Goal: Task Accomplishment & Management: Complete application form

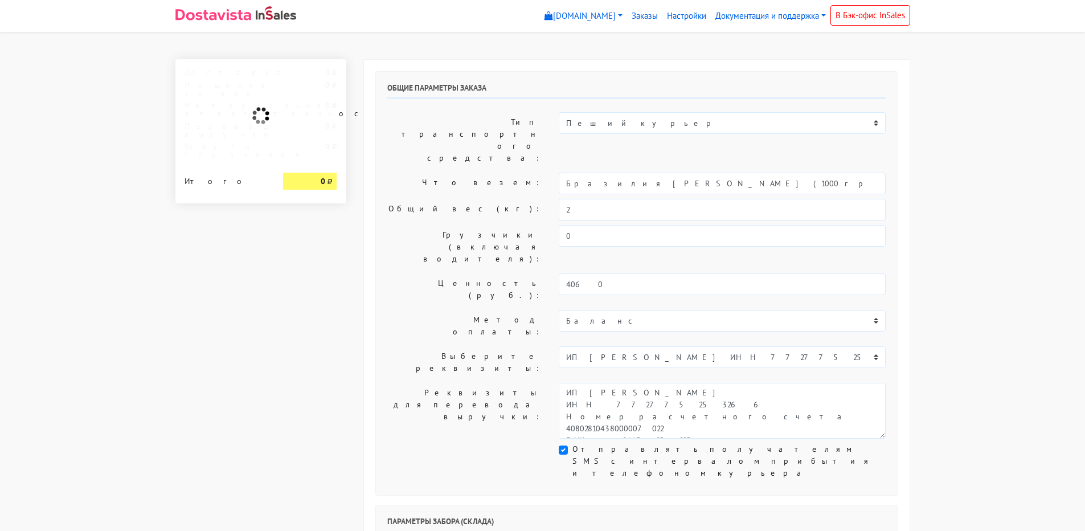
select select "10:00"
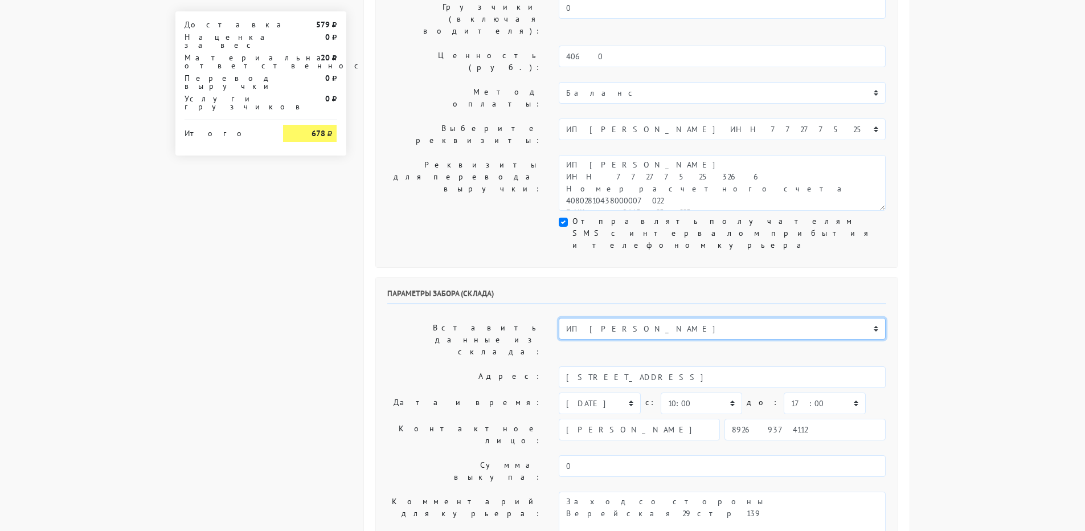
click at [868, 318] on select "ИП [PERSON_NAME] Н1 Н2 Маяк" at bounding box center [722, 329] width 327 height 22
select select "1268"
click at [559, 318] on select "ИП [PERSON_NAME] Н1 Н2 Маяк" at bounding box center [722, 329] width 327 height 22
type input "[STREET_ADDRESS]"
select select "08:00"
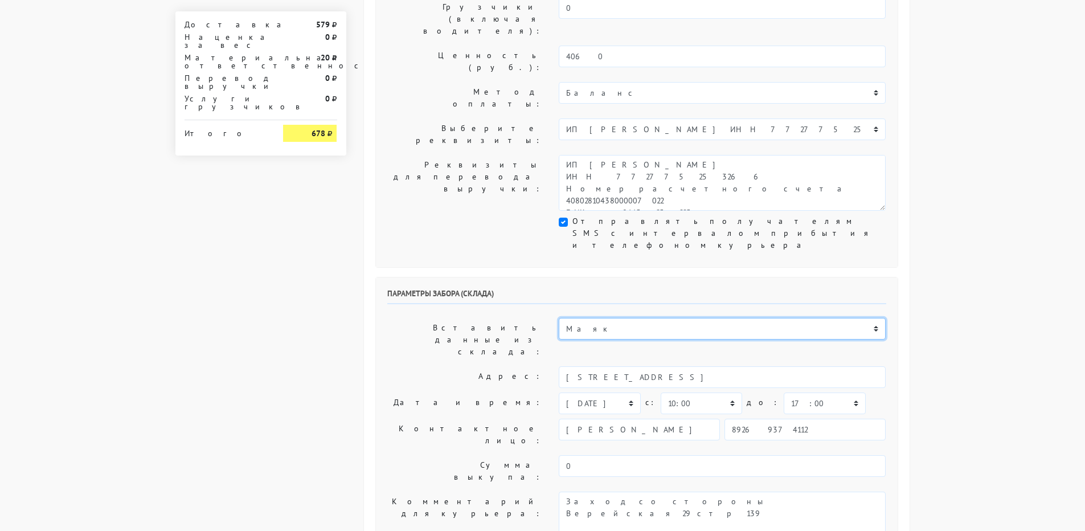
type input "9269374112"
type textarea "БЦ "Панорама" в холле первого этажа слева кофейня Дайте Два"
click at [725, 393] on select "00:00 00:30 01:00 01:30 02:00 02:30 03:00 03:30 04:00 04:30 05:00 05:30 06:00 0…" at bounding box center [701, 404] width 81 height 22
select select "08:30"
click at [661, 393] on select "00:00 00:30 01:00 01:30 02:00 02:30 03:00 03:30 04:00 04:30 05:00 05:30 06:00 0…" at bounding box center [701, 404] width 81 height 22
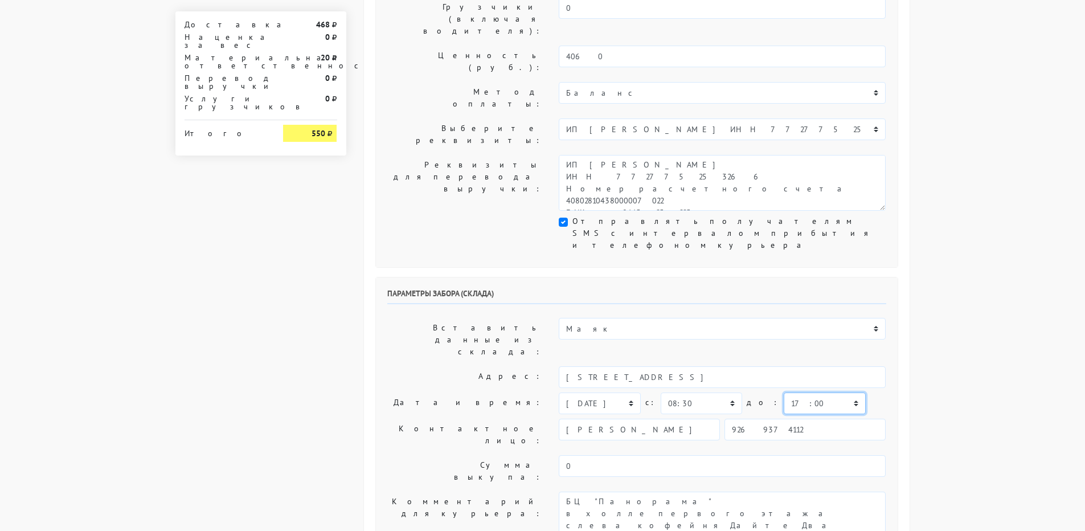
click at [792, 393] on select "00:00 00:30 01:00 01:30 02:00 02:30 03:00 03:30 04:00 04:30 05:00 05:30 06:00 0…" at bounding box center [824, 404] width 81 height 22
click at [784, 393] on select "00:00 00:30 01:00 01:30 02:00 02:30 03:00 03:30 04:00 04:30 05:00 05:30 06:00 0…" at bounding box center [824, 404] width 81 height 22
click at [801, 393] on select "00:00 00:30 01:00 01:30 02:00 02:30 03:00 03:30 04:00 04:30 05:00 05:30 06:00 0…" at bounding box center [824, 404] width 81 height 22
select select "12:00"
click at [784, 393] on select "00:00 00:30 01:00 01:30 02:00 02:30 03:00 03:30 04:00 04:30 05:00 05:30 06:00 0…" at bounding box center [824, 404] width 81 height 22
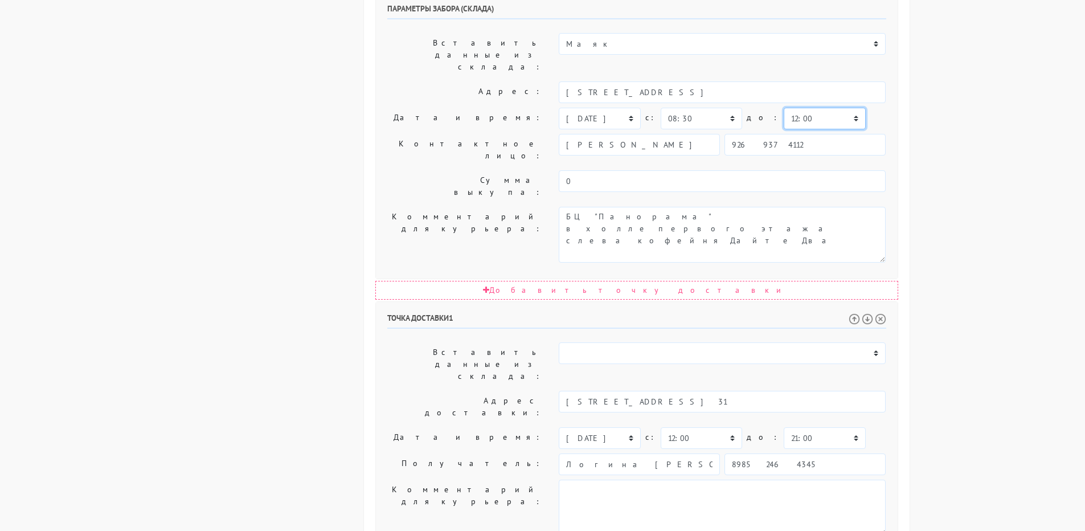
scroll to position [520, 0]
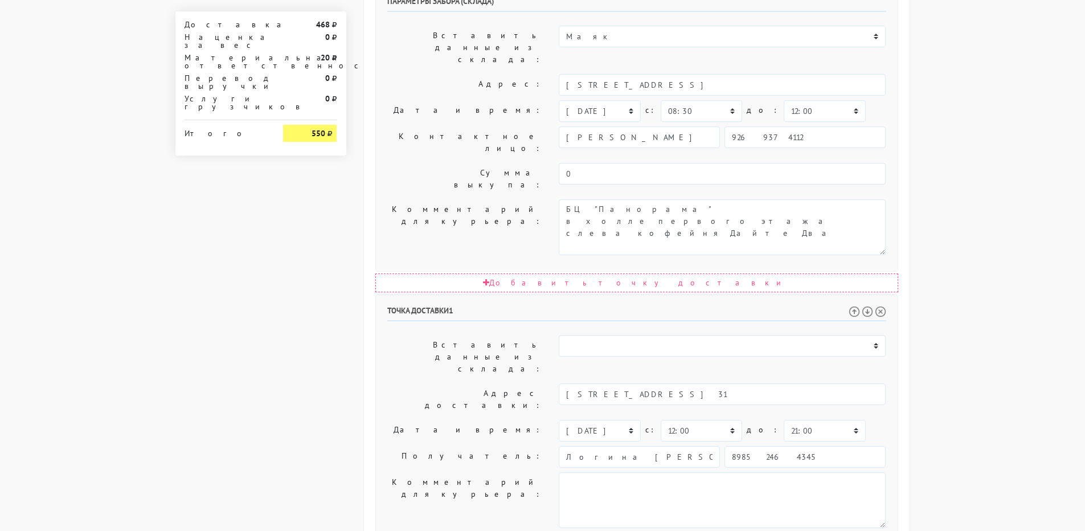
drag, startPoint x: 601, startPoint y: 381, endPoint x: 455, endPoint y: 255, distance: 193.1
click at [445, 348] on div "Точка доставки 1 Вставить данные из склада: ИП [PERSON_NAME] Н1 Н2 c: 0 0" at bounding box center [637, 492] width 522 height 395
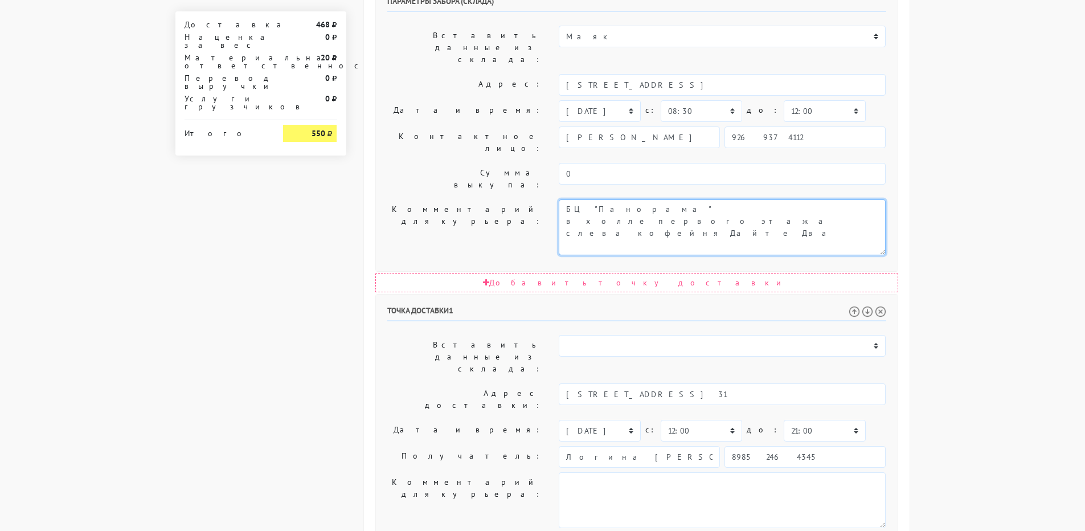
click at [566, 199] on textarea "Заход со стороны Верейская 29 стр 139" at bounding box center [722, 227] width 327 height 56
paste textarea "3522"
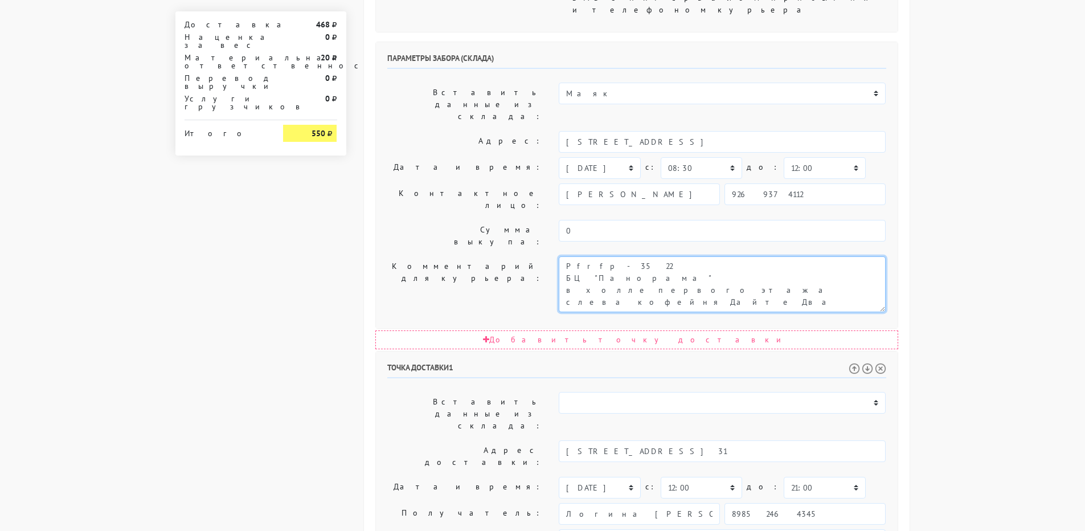
type textarea "Pfrfp - 3522 БЦ "Панорама" в холле первого этажа слева кофейня Дайте Два"
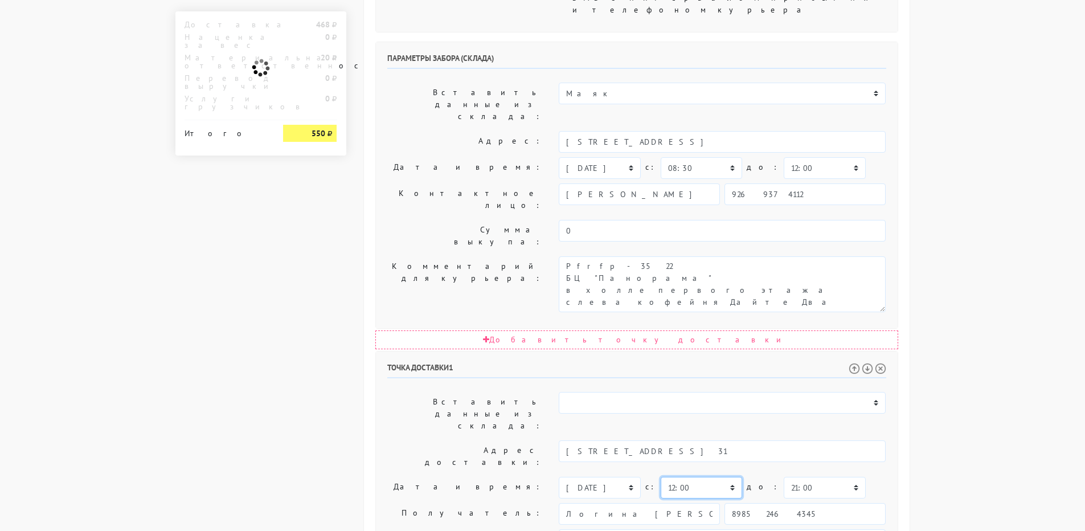
click at [696, 477] on select "00:00 00:30 01:00 01:30 02:00 02:30 03:00 03:30 04:00 04:30 05:00 05:30 06:00 0…" at bounding box center [701, 488] width 81 height 22
select select "10:00"
click at [661, 477] on select "00:00 00:30 01:00 01:30 02:00 02:30 03:00 03:30 04:00 04:30 05:00 05:30 06:00 0…" at bounding box center [701, 488] width 81 height 22
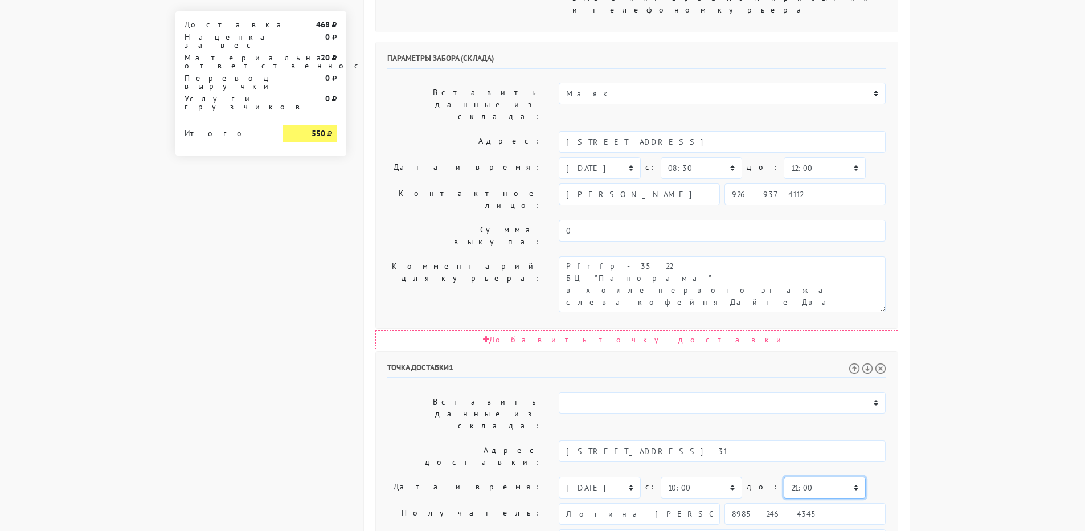
click at [784, 477] on select "00:00 00:30 01:00 01:30 02:00 02:30 03:00 03:30 04:00 04:30 05:00 05:30 06:00 0…" at bounding box center [824, 488] width 81 height 22
select select "14:00"
click at [784, 477] on select "00:00 00:30 01:00 01:30 02:00 02:30 03:00 03:30 04:00 04:30 05:00 05:30 06:00 0…" at bounding box center [824, 488] width 81 height 22
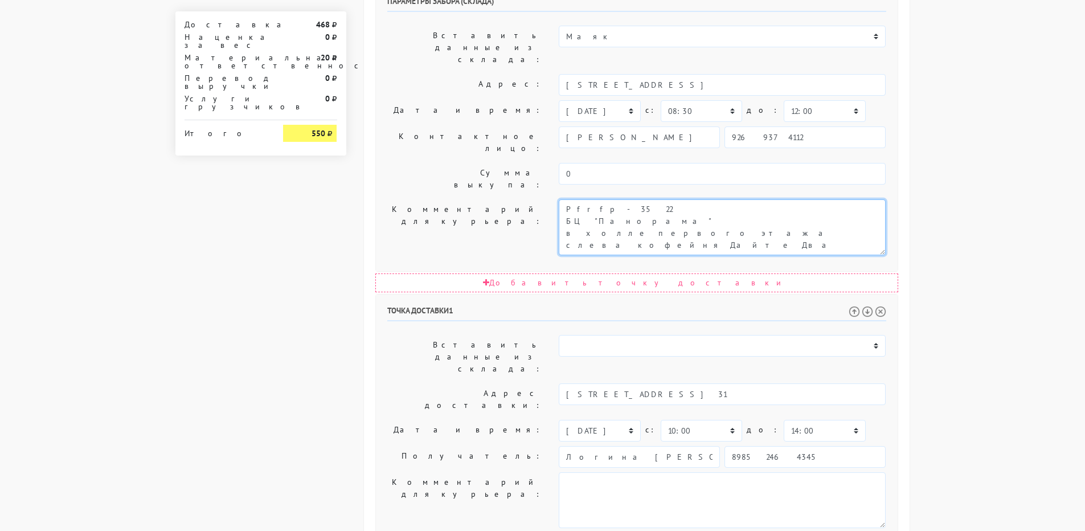
drag, startPoint x: 583, startPoint y: 56, endPoint x: 522, endPoint y: 52, distance: 61.1
click at [522, 199] on div "Комментарий для курьера: Заход со стороны Верейская 29 стр 139" at bounding box center [637, 227] width 516 height 56
type textarea "Заказ - 3522 БЦ "Панорама" в холле первого этажа слева кофейня Дайте Два"
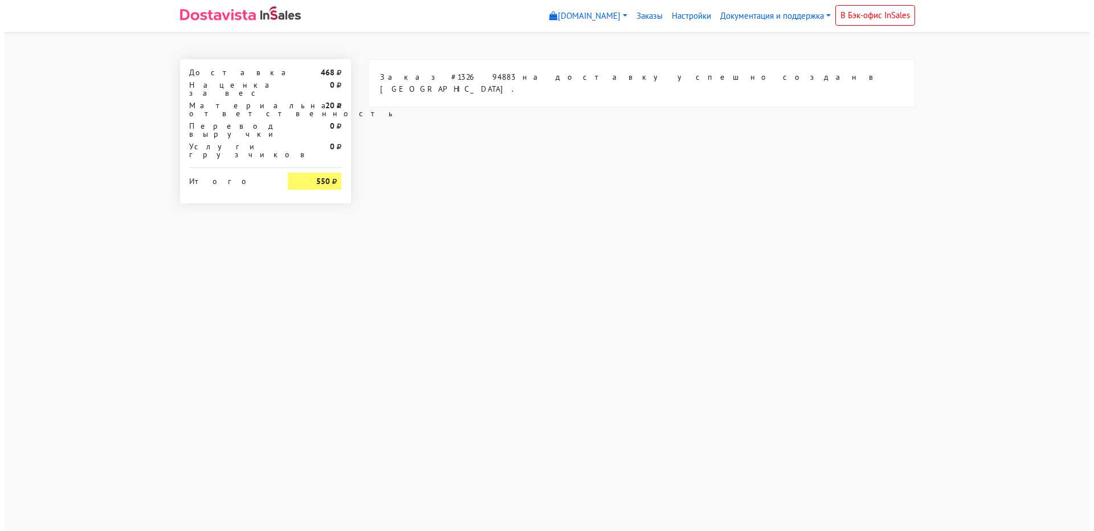
scroll to position [0, 0]
